Goal: Task Accomplishment & Management: Use online tool/utility

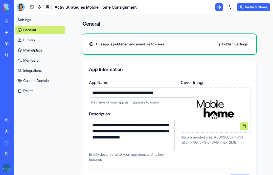
click at [20, 6] on div at bounding box center [21, 7] width 8 height 8
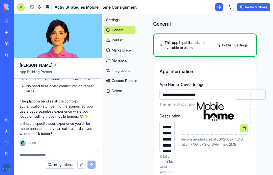
scroll to position [3791, 0]
click at [257, 7] on button "Invite & Share" at bounding box center [253, 7] width 33 height 8
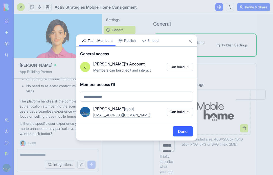
click at [257, 6] on div at bounding box center [136, 87] width 273 height 175
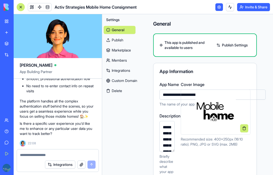
click at [220, 6] on link at bounding box center [220, 7] width 8 height 8
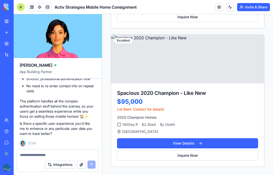
scroll to position [364, 0]
click at [28, 153] on textarea at bounding box center [58, 154] width 76 height 5
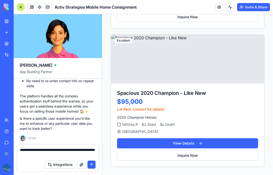
type textarea "**********"
click at [92, 163] on button "submit" at bounding box center [92, 164] width 8 height 8
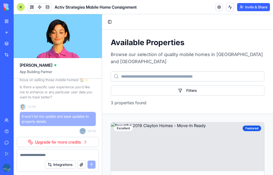
scroll to position [0, 0]
